Goal: Task Accomplishment & Management: Use online tool/utility

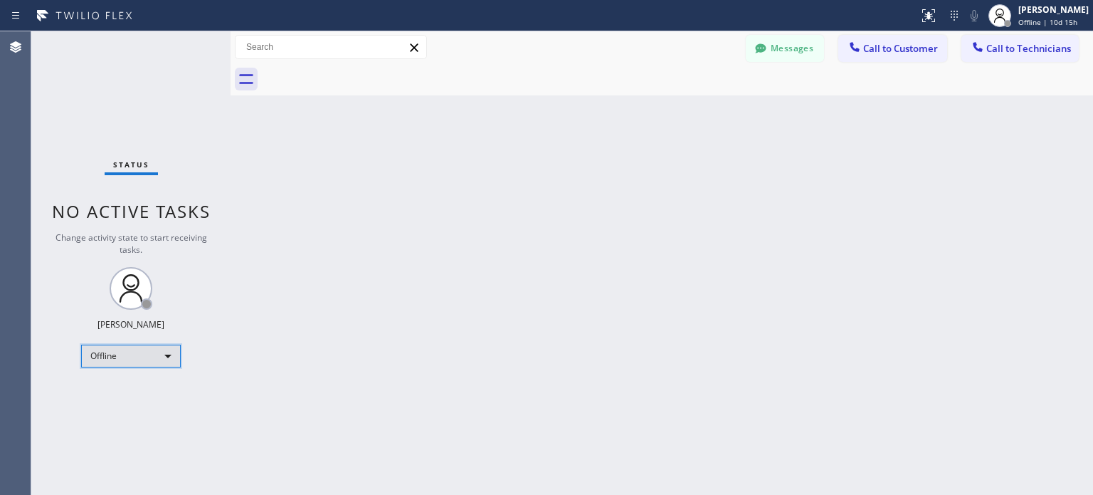
click at [114, 348] on div "Offline" at bounding box center [131, 356] width 100 height 23
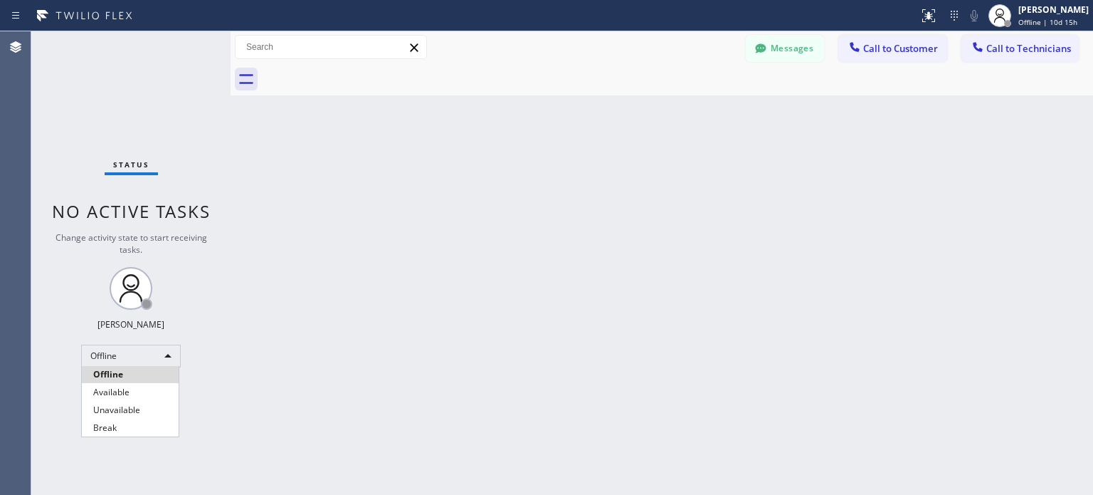
drag, startPoint x: 140, startPoint y: 404, endPoint x: 162, endPoint y: 398, distance: 23.5
click at [142, 404] on li "Unavailable" at bounding box center [130, 409] width 97 height 17
